Goal: Information Seeking & Learning: Compare options

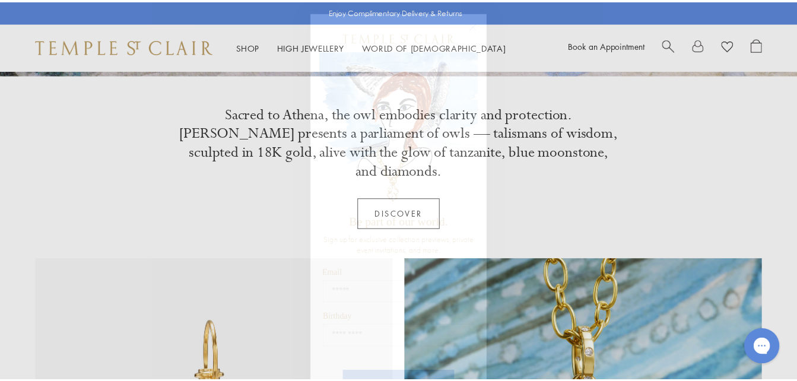
scroll to position [19, 0]
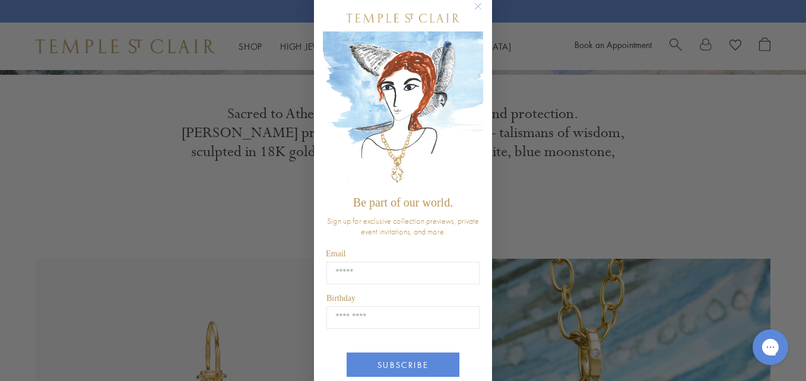
click at [471, 8] on circle "Close dialog" at bounding box center [478, 6] width 14 height 14
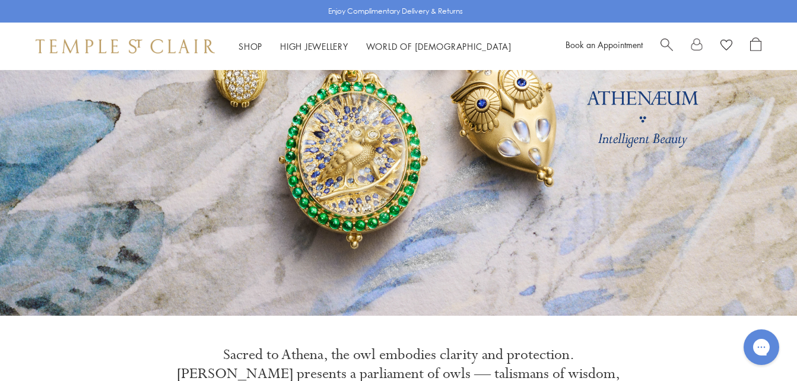
scroll to position [0, 0]
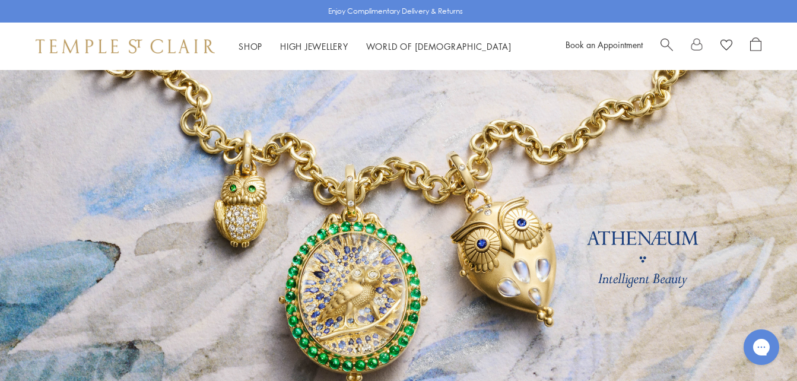
click at [258, 47] on link "Shop Shop" at bounding box center [251, 46] width 24 height 12
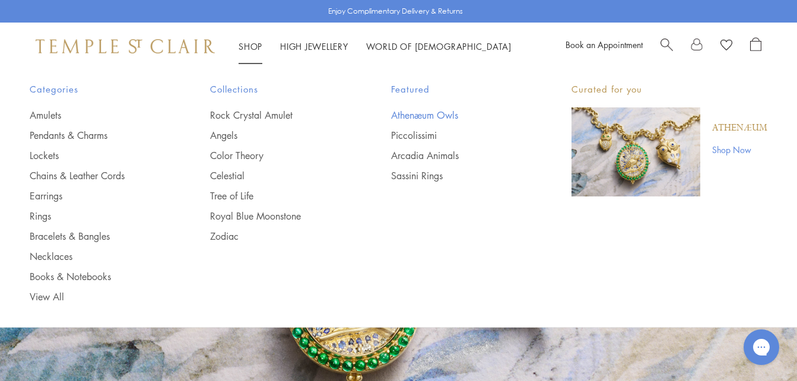
click at [452, 120] on link "Athenæum Owls" at bounding box center [457, 115] width 133 height 13
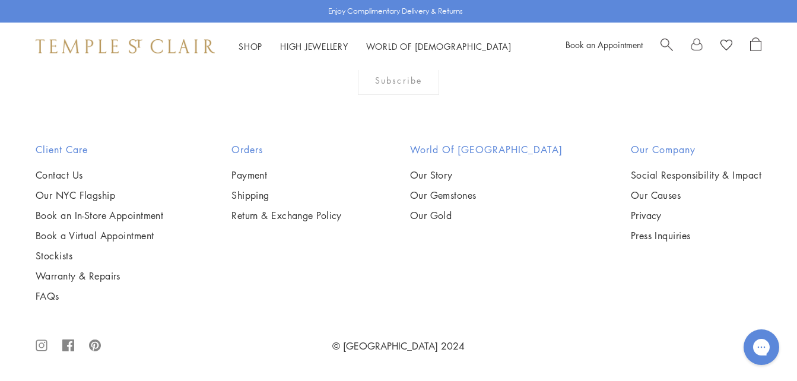
scroll to position [1880, 0]
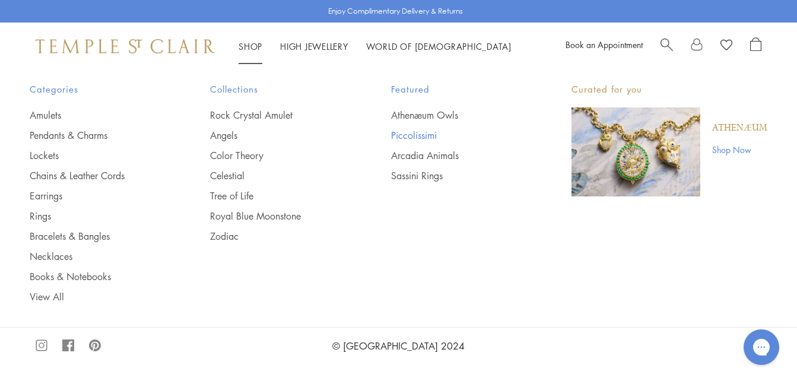
click at [417, 135] on link "Piccolissimi" at bounding box center [457, 135] width 133 height 13
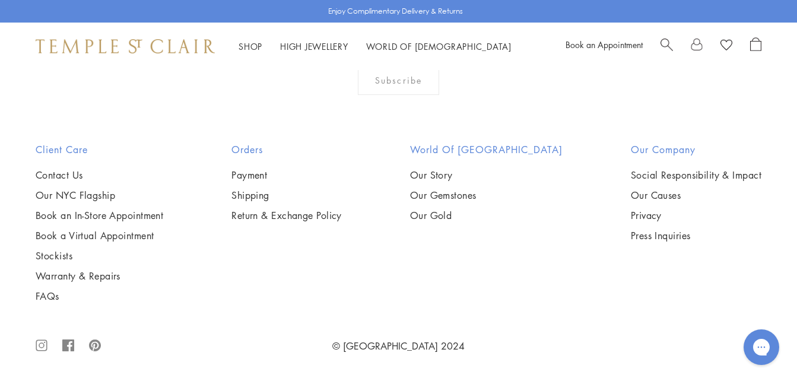
scroll to position [2065, 0]
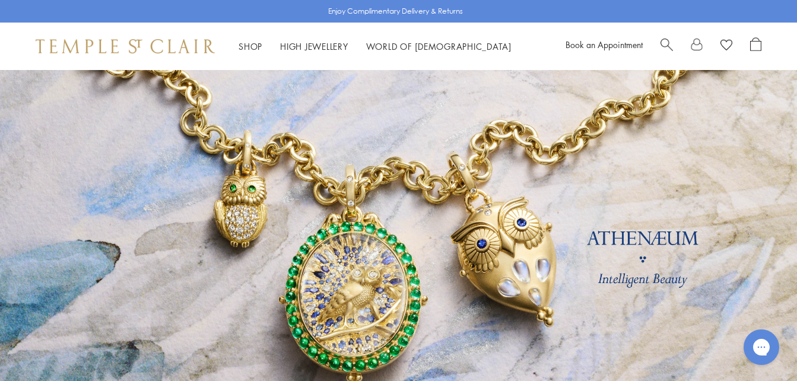
click at [255, 47] on link "Shop Shop" at bounding box center [251, 46] width 24 height 12
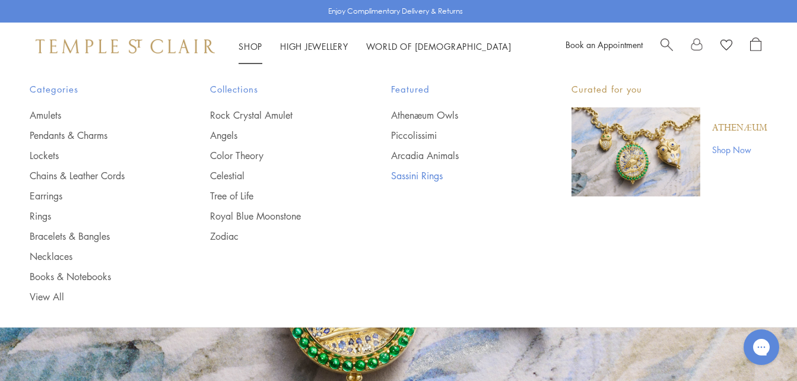
click at [443, 178] on link "Sassini Rings" at bounding box center [457, 175] width 133 height 13
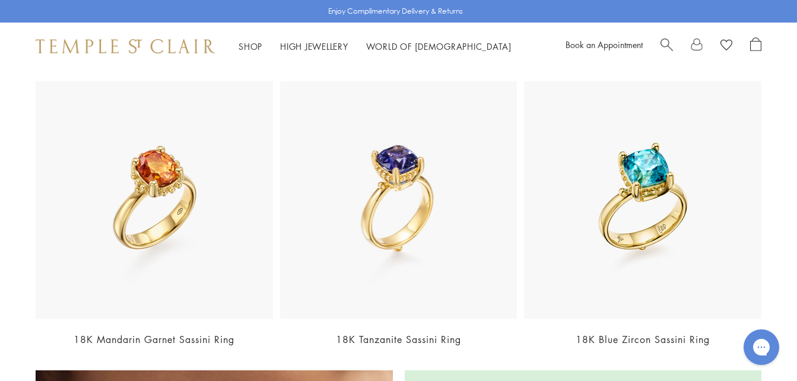
scroll to position [1059, 0]
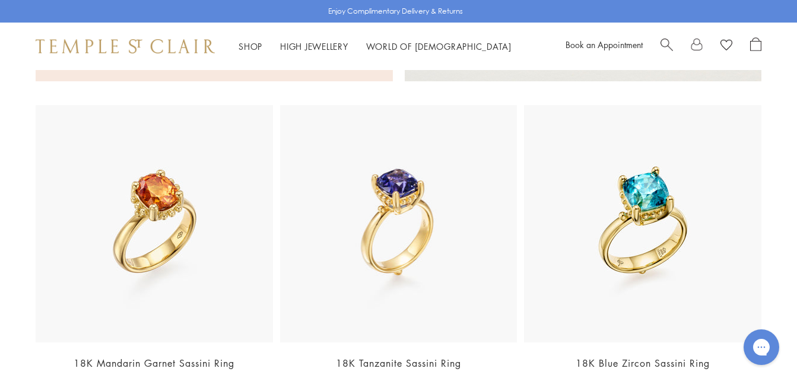
click at [720, 216] on img at bounding box center [642, 223] width 237 height 237
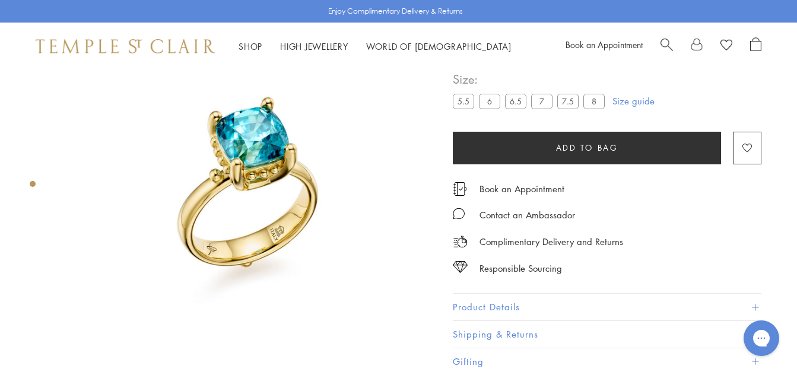
click at [466, 107] on label "5.5" at bounding box center [463, 101] width 21 height 15
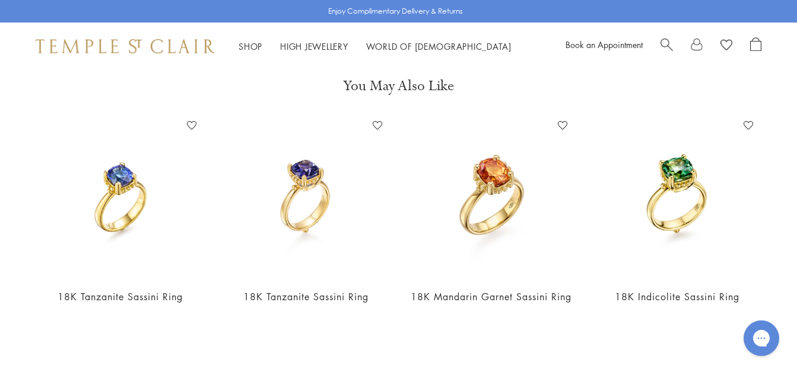
scroll to position [411, 2]
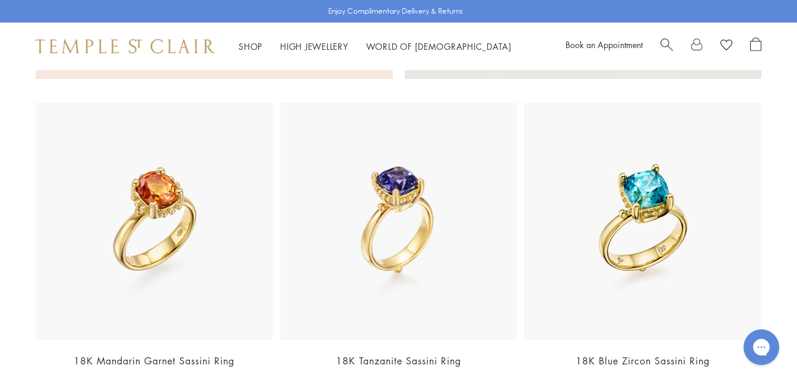
scroll to position [1070, 0]
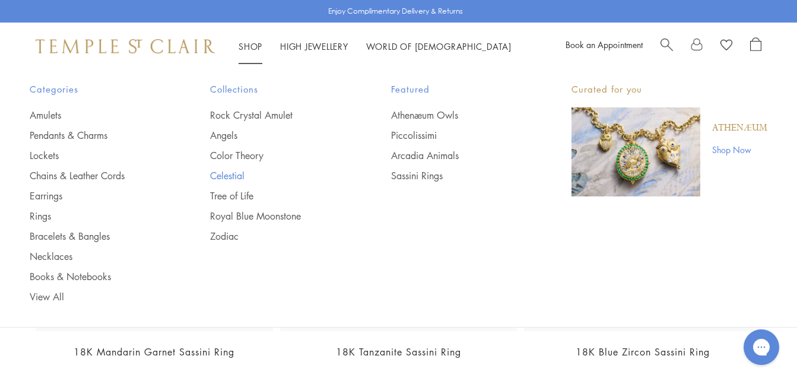
click at [240, 175] on link "Celestial" at bounding box center [276, 175] width 133 height 13
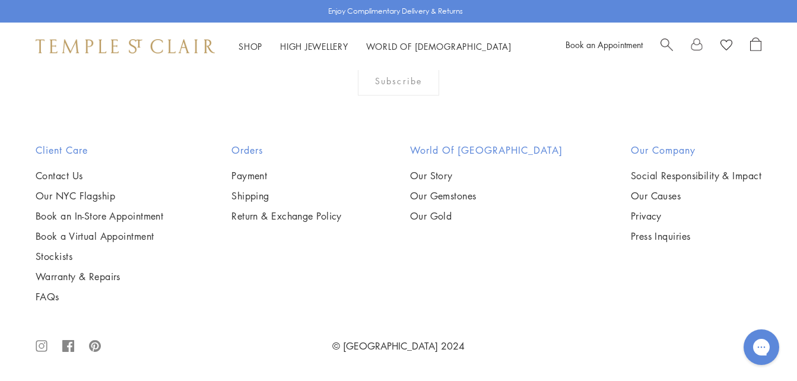
scroll to position [5391, 0]
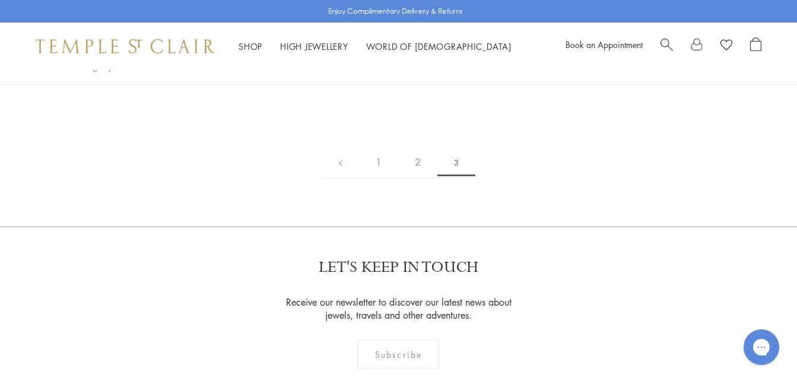
scroll to position [350, 0]
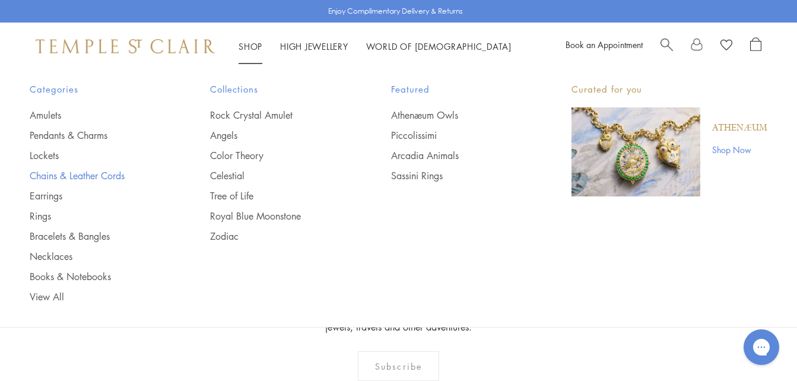
click at [116, 174] on link "Chains & Leather Cords" at bounding box center [96, 175] width 133 height 13
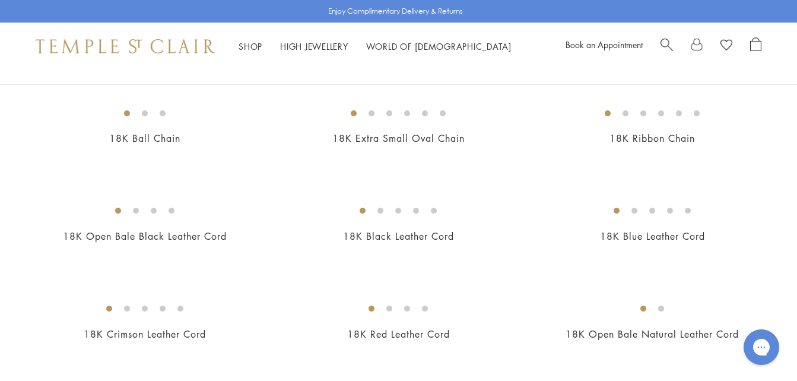
scroll to position [510, 0]
click at [0, 0] on img at bounding box center [0, 0] width 0 height 0
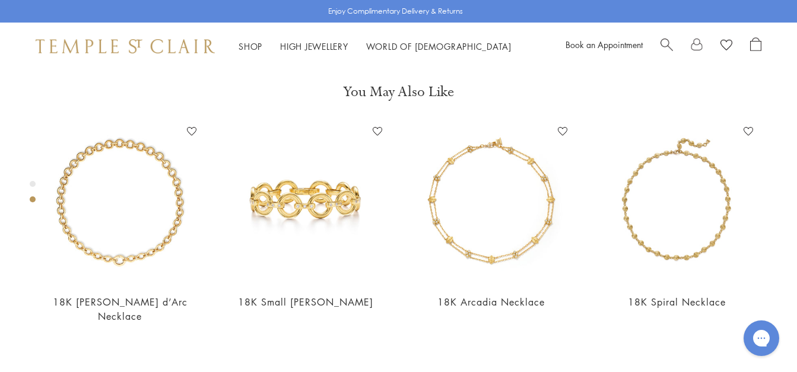
scroll to position [407, 0]
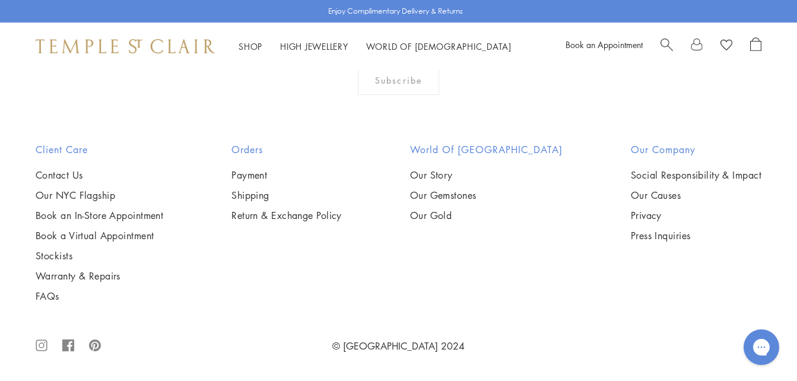
scroll to position [1663, 0]
click at [0, 0] on img at bounding box center [0, 0] width 0 height 0
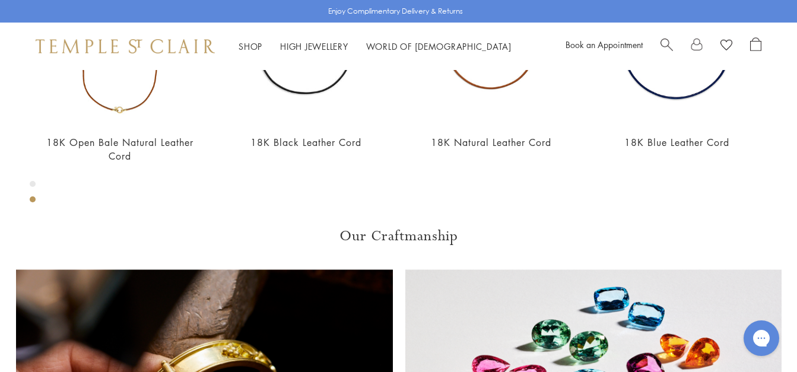
scroll to position [574, 0]
